Goal: Information Seeking & Learning: Find specific fact

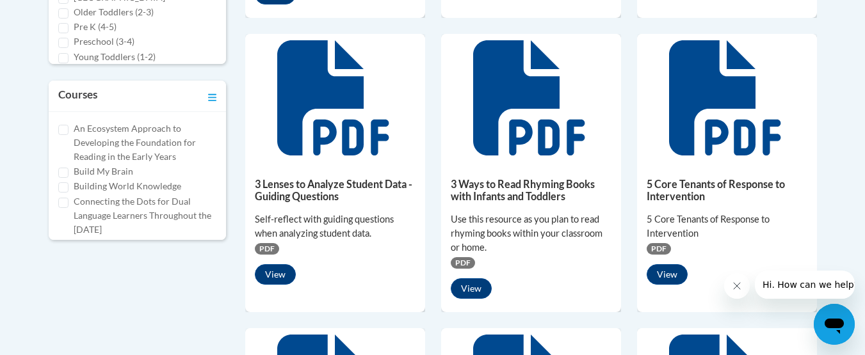
scroll to position [572, 0]
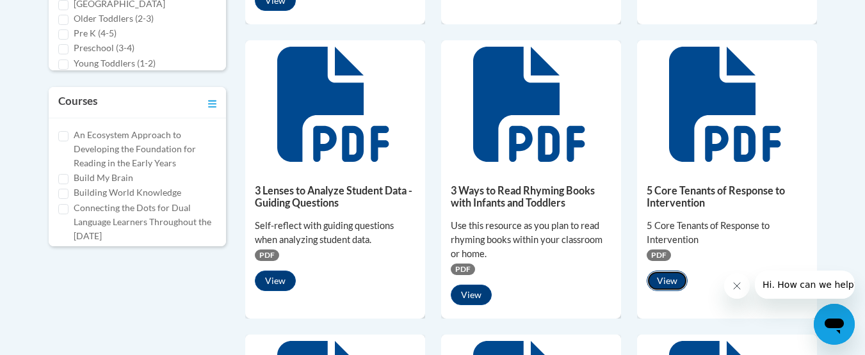
click at [657, 280] on button "View" at bounding box center [666, 281] width 41 height 20
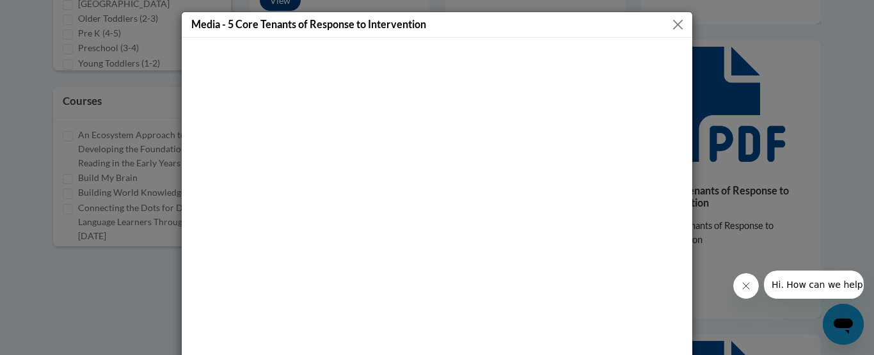
click at [671, 22] on button "Close" at bounding box center [678, 25] width 16 height 16
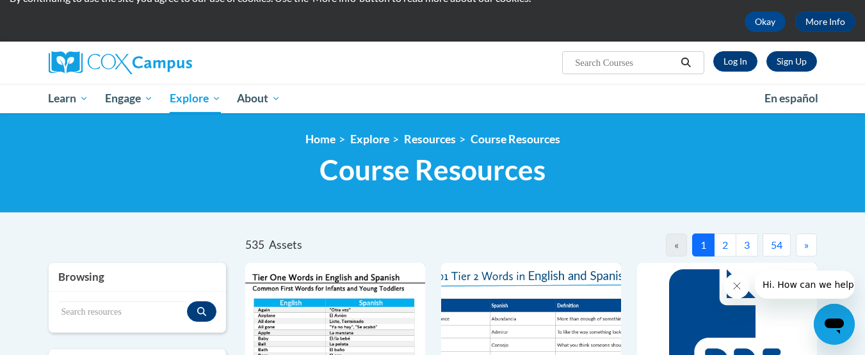
scroll to position [51, 0]
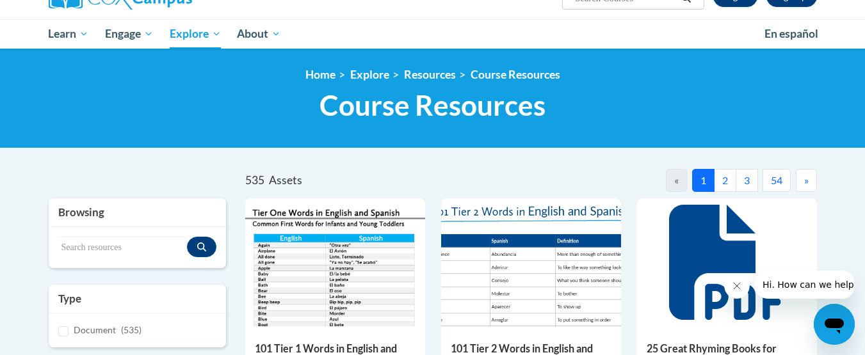
scroll to position [159, 0]
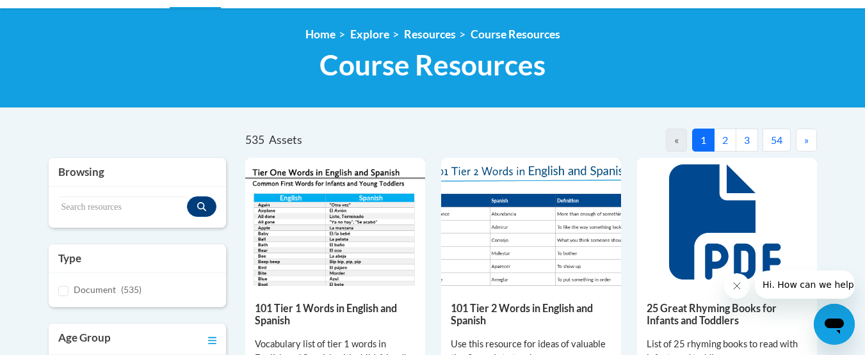
click at [721, 144] on button "2" at bounding box center [725, 140] width 22 height 23
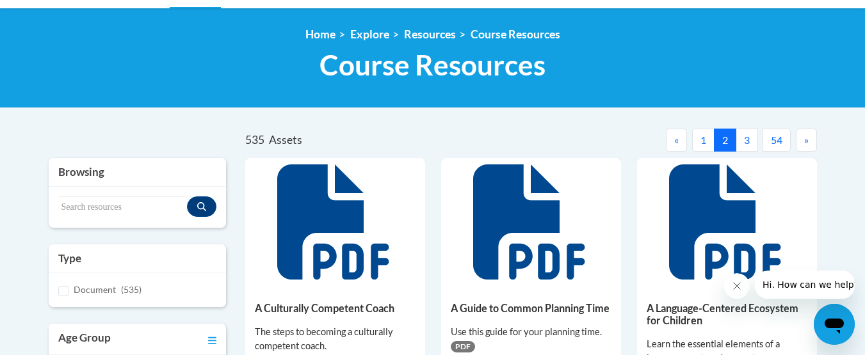
click at [84, 219] on div "Search resources" at bounding box center [138, 207] width 178 height 41
click at [82, 207] on input "Search resources" at bounding box center [122, 207] width 129 height 22
type input "writing paper"
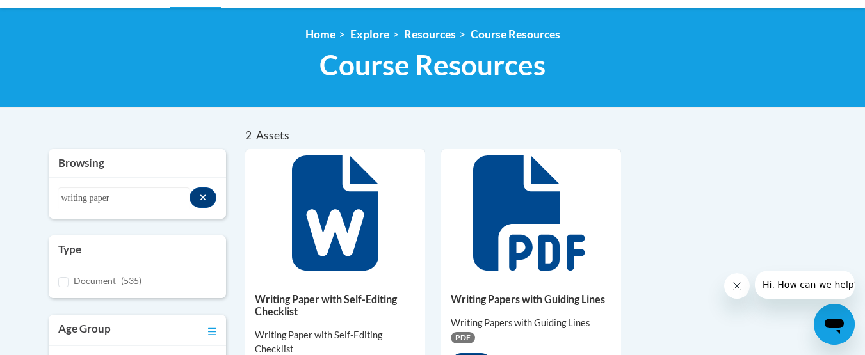
click at [351, 253] on icon at bounding box center [335, 213] width 86 height 115
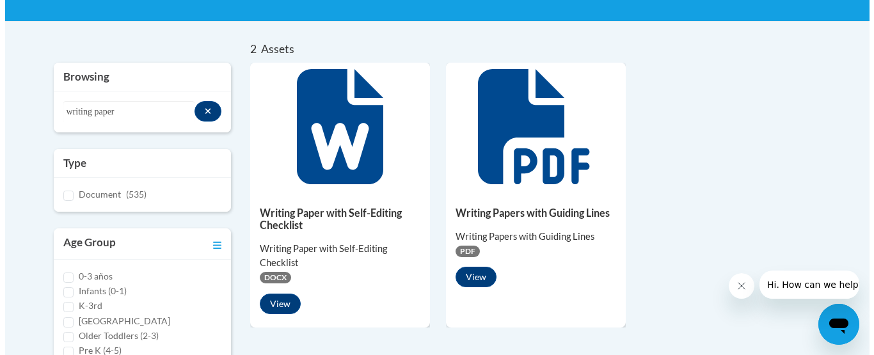
scroll to position [285, 0]
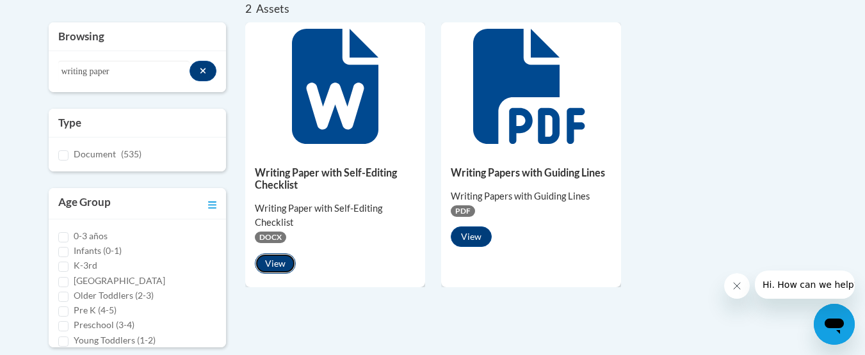
click at [269, 259] on button "View" at bounding box center [275, 263] width 41 height 20
click at [472, 238] on button "View" at bounding box center [471, 237] width 41 height 20
